Goal: Navigation & Orientation: Find specific page/section

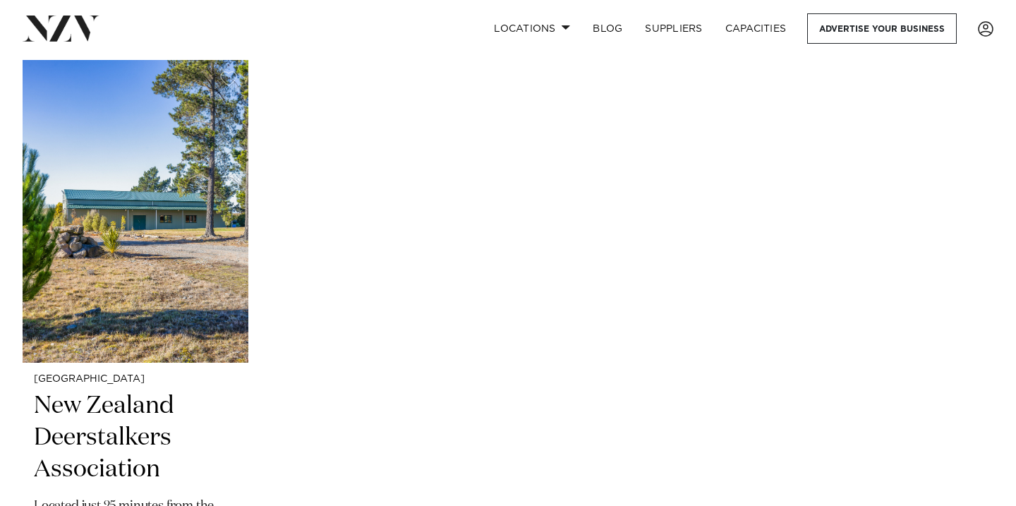
scroll to position [4835, 0]
